Goal: Communication & Community: Answer question/provide support

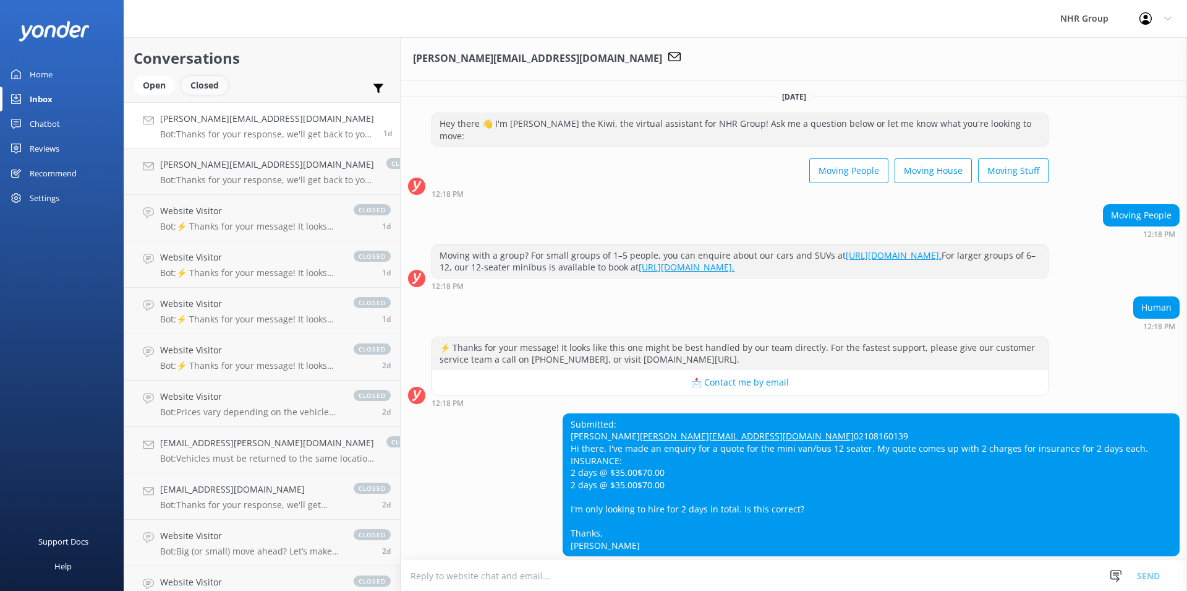
scroll to position [54, 0]
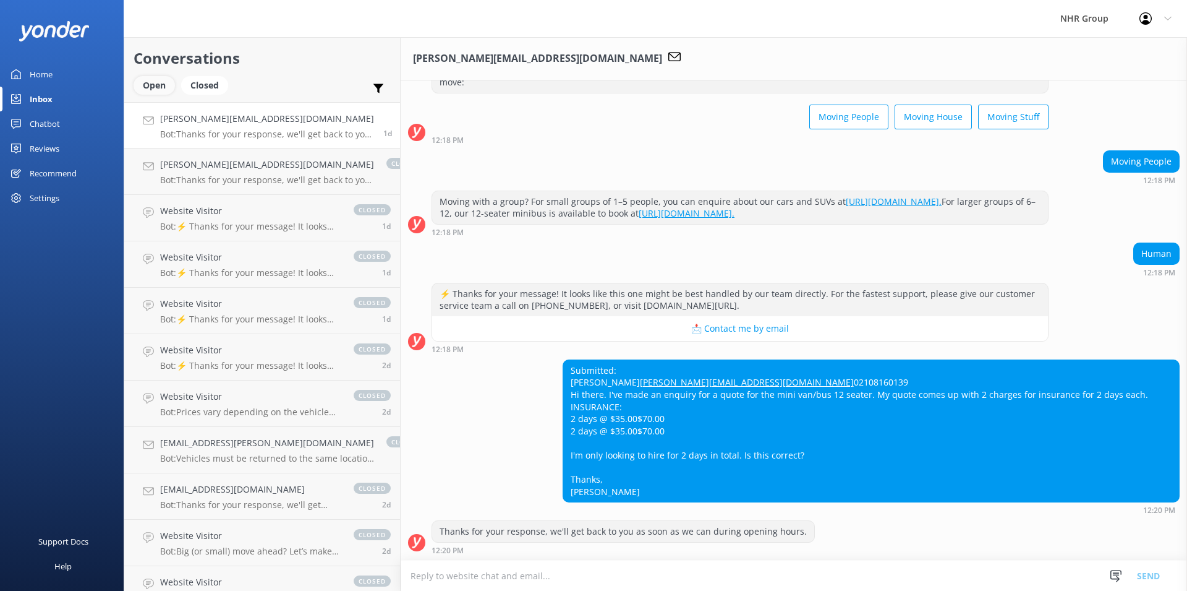
click at [145, 86] on div "Open" at bounding box center [154, 85] width 41 height 19
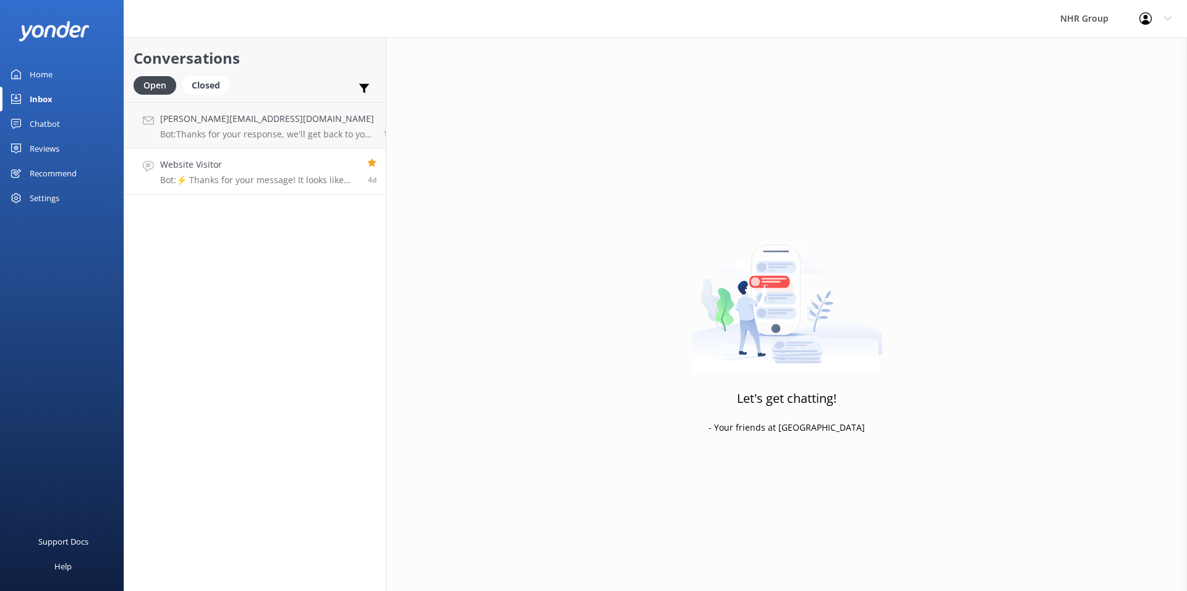
click at [242, 166] on h4 "Website Visitor" at bounding box center [259, 165] width 198 height 14
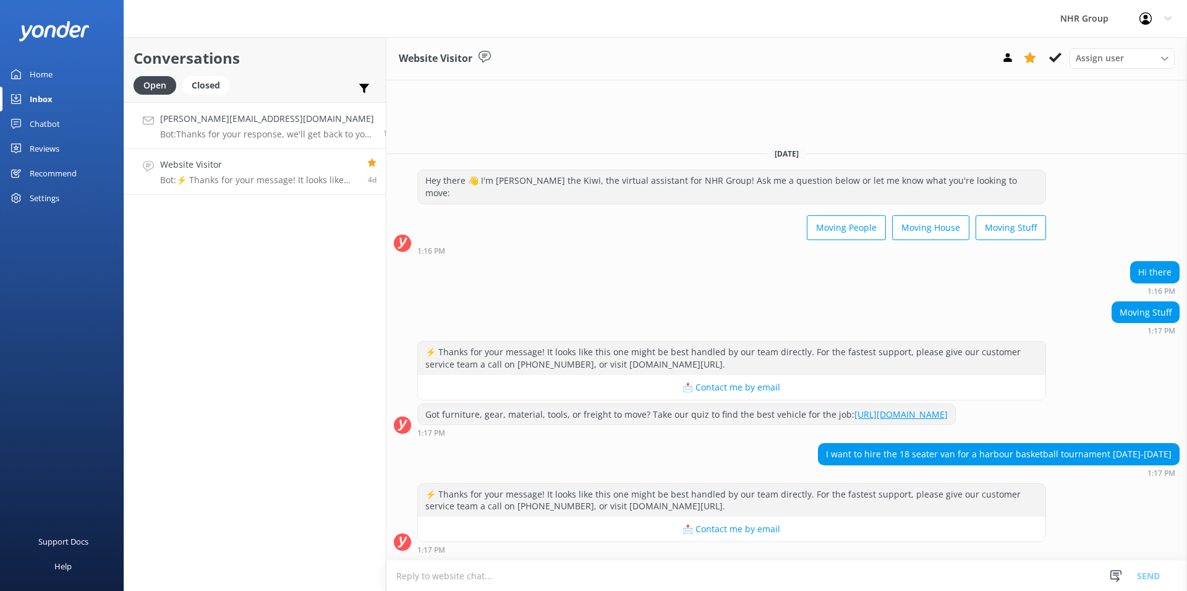
click at [255, 122] on h4 "[PERSON_NAME][EMAIL_ADDRESS][DOMAIN_NAME]" at bounding box center [267, 119] width 214 height 14
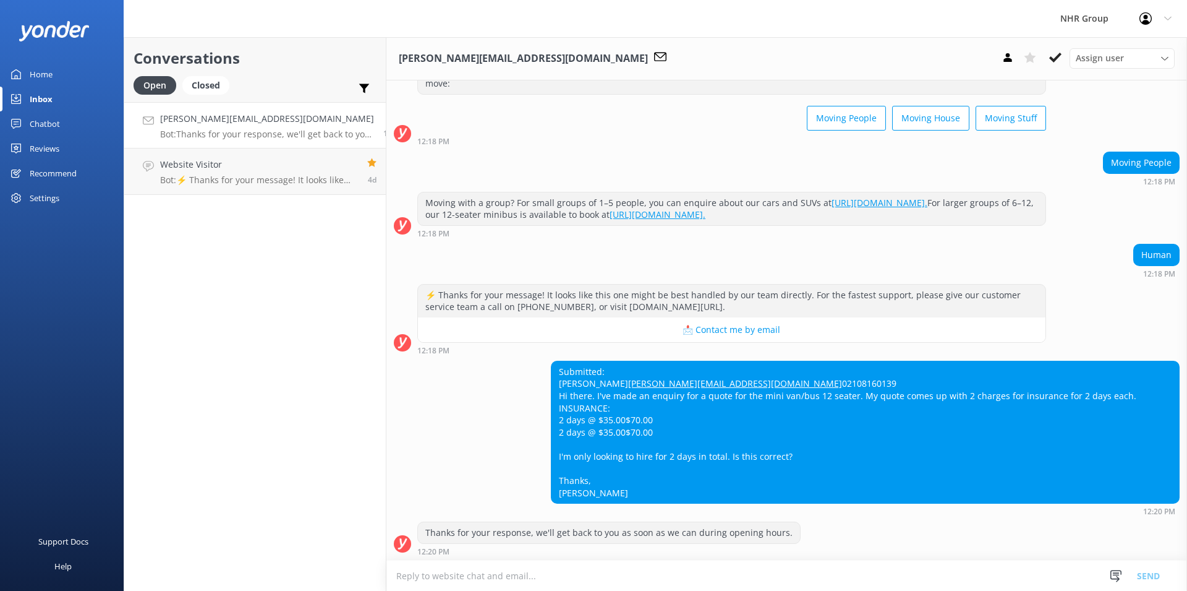
scroll to position [54, 0]
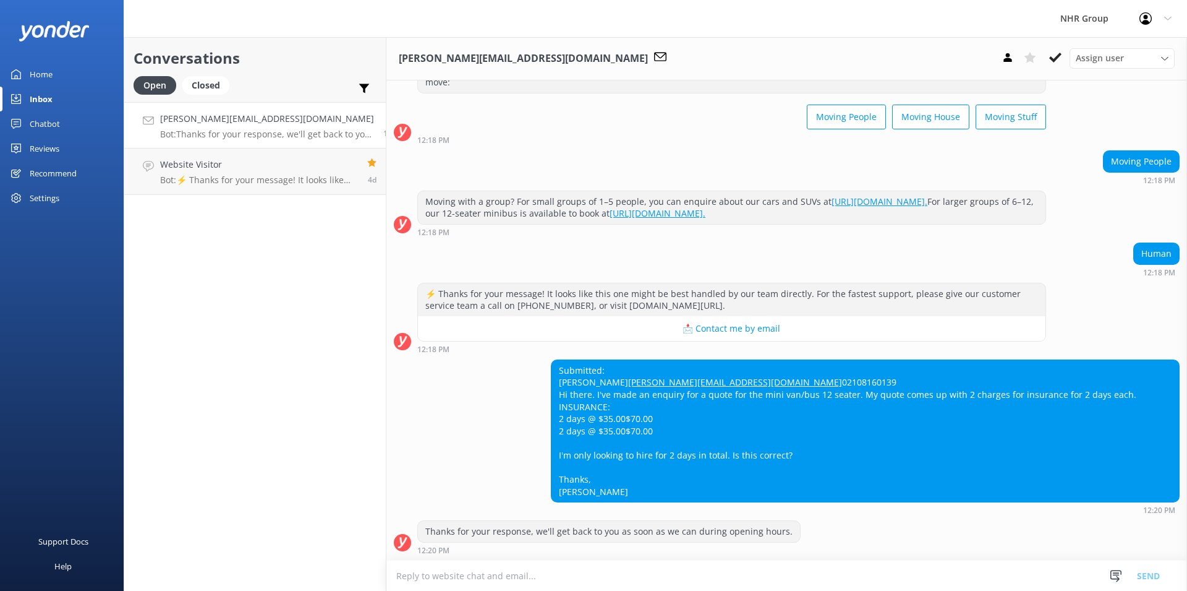
click at [45, 79] on div "Home" at bounding box center [41, 74] width 23 height 25
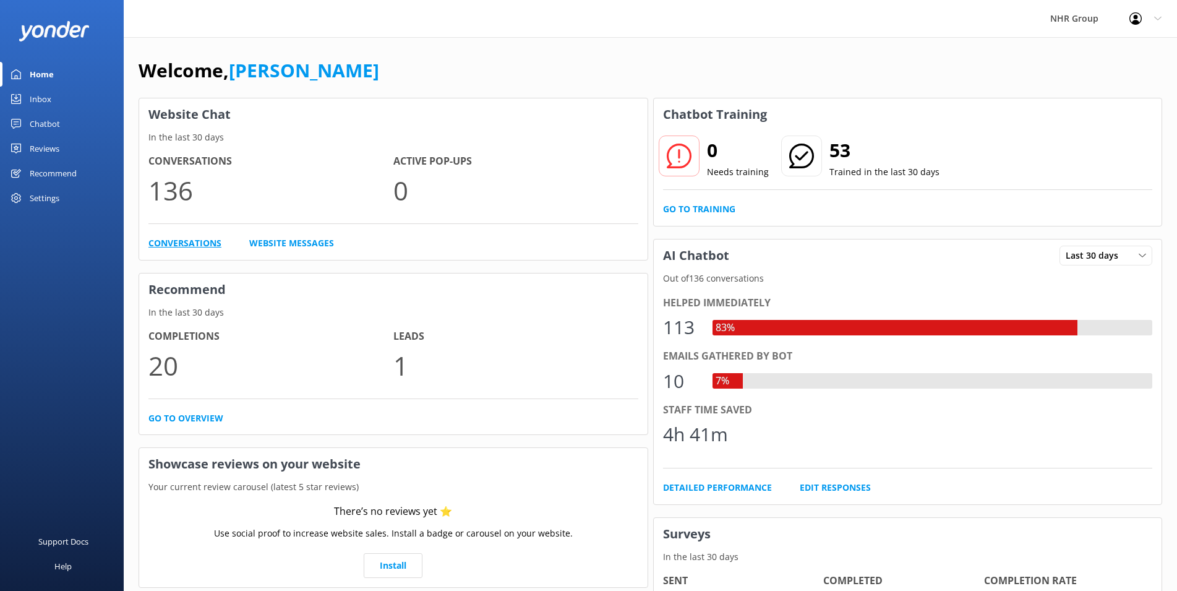
click at [189, 245] on link "Conversations" at bounding box center [184, 243] width 73 height 14
